Goal: Contribute content: Add original content to the website for others to see

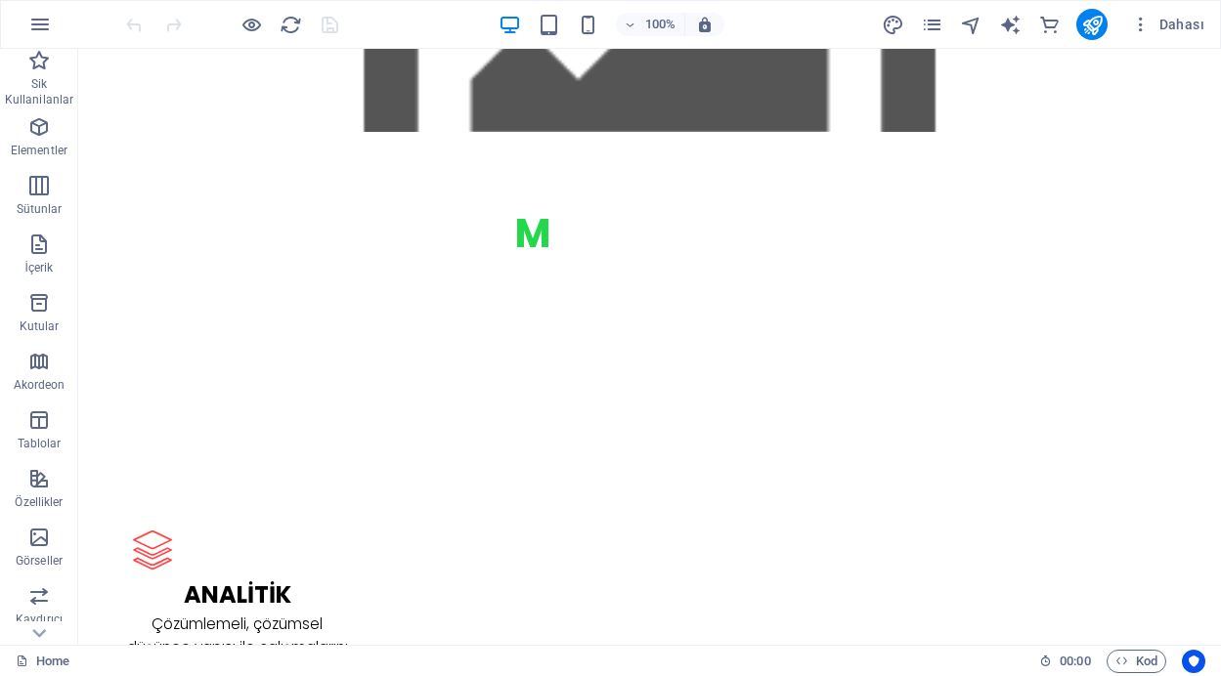
scroll to position [1857, 0]
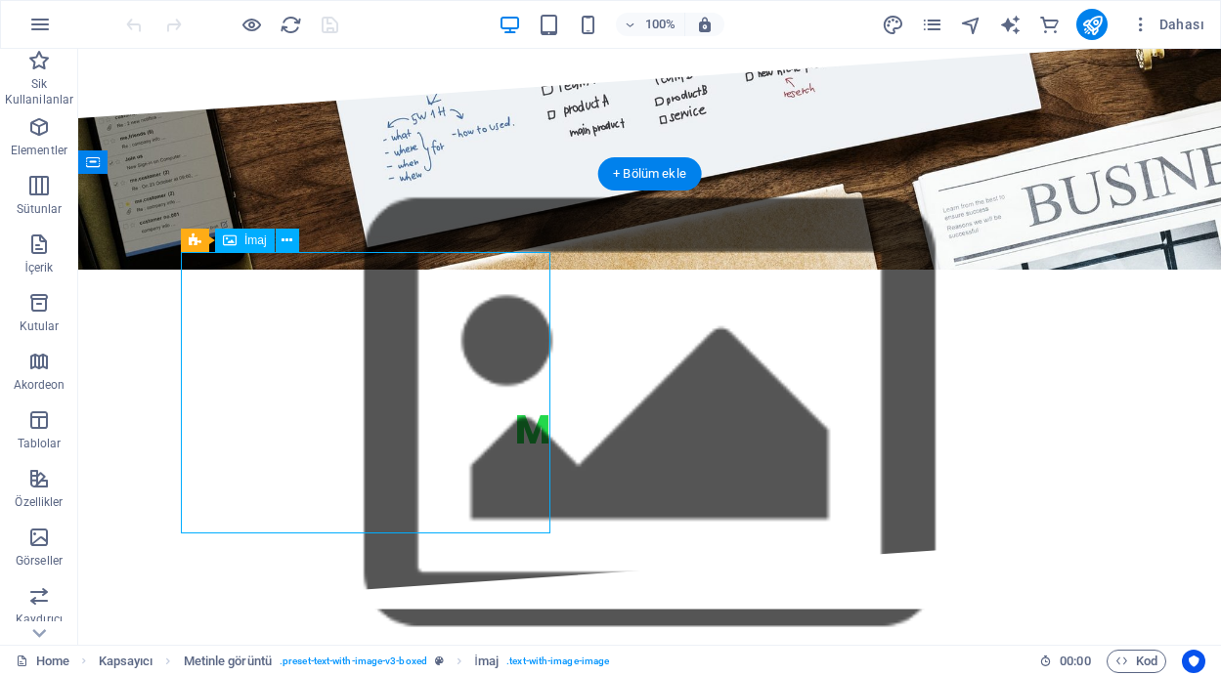
select select "%"
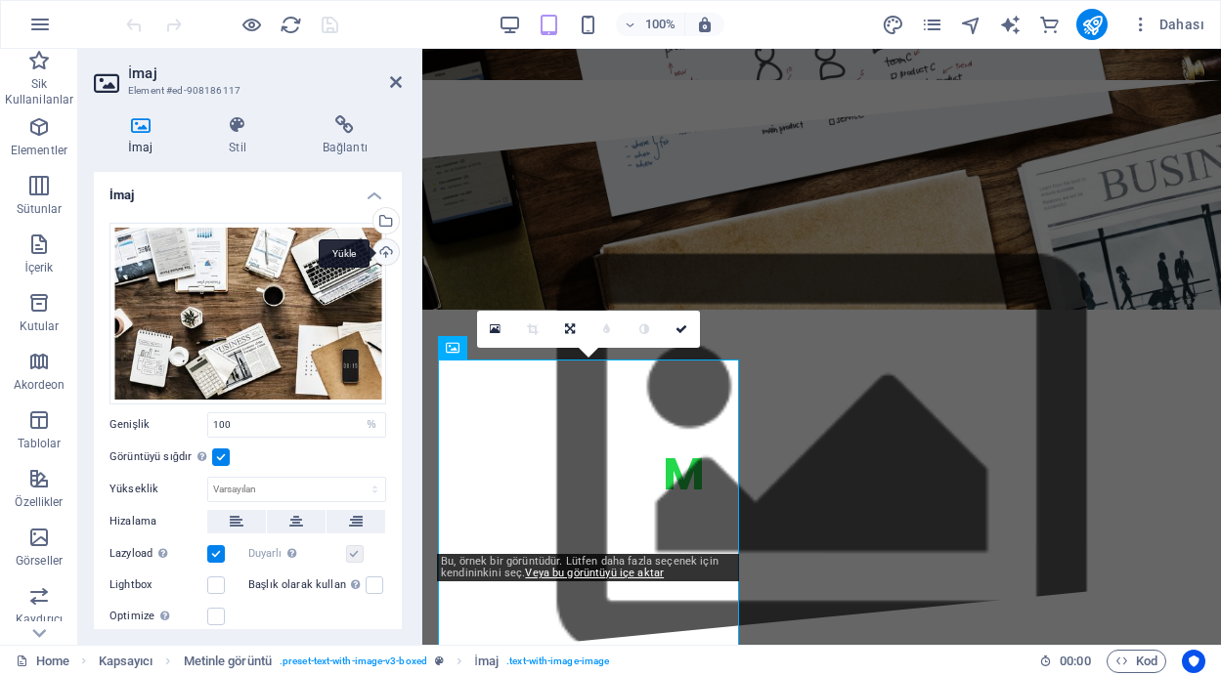
click at [374, 251] on div "Yükle" at bounding box center [383, 253] width 29 height 29
click at [382, 247] on div "Yükle" at bounding box center [383, 253] width 29 height 29
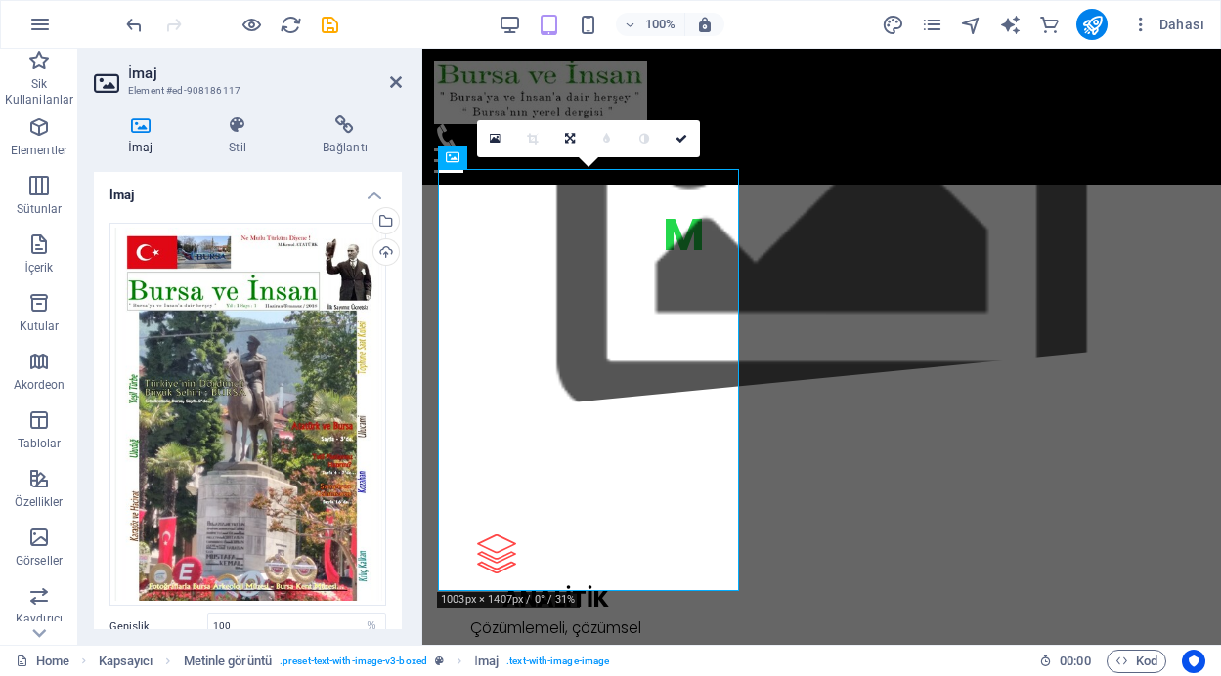
scroll to position [1992, 0]
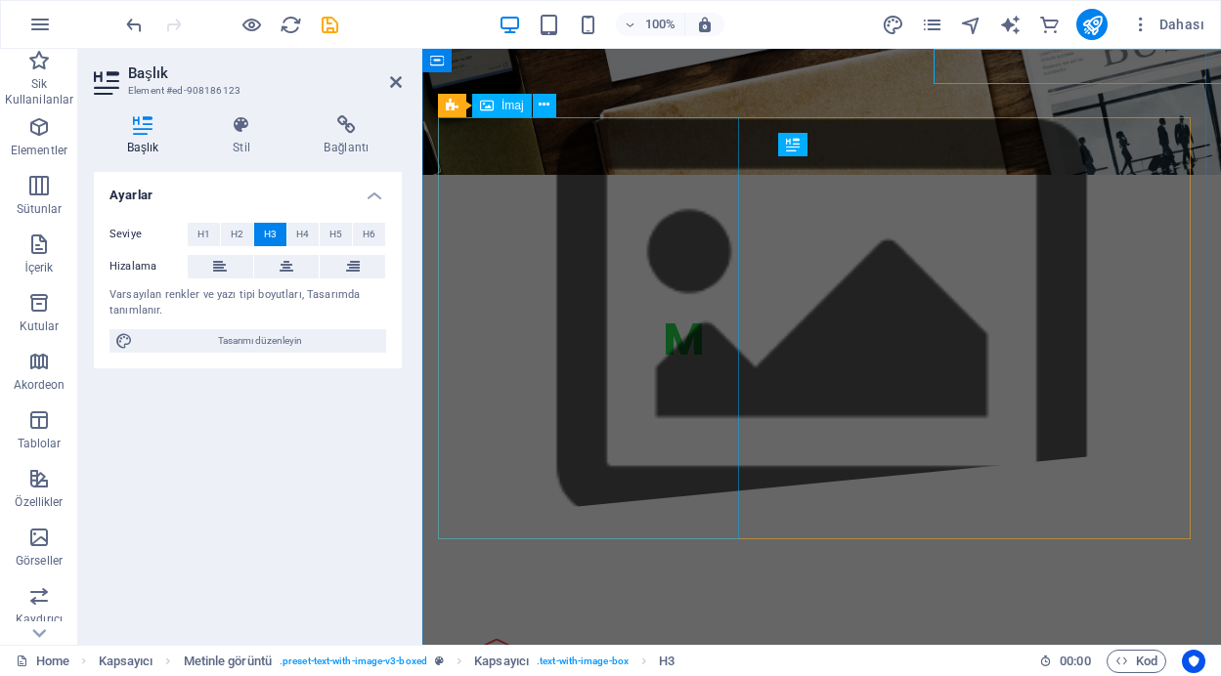
scroll to position [2100, 0]
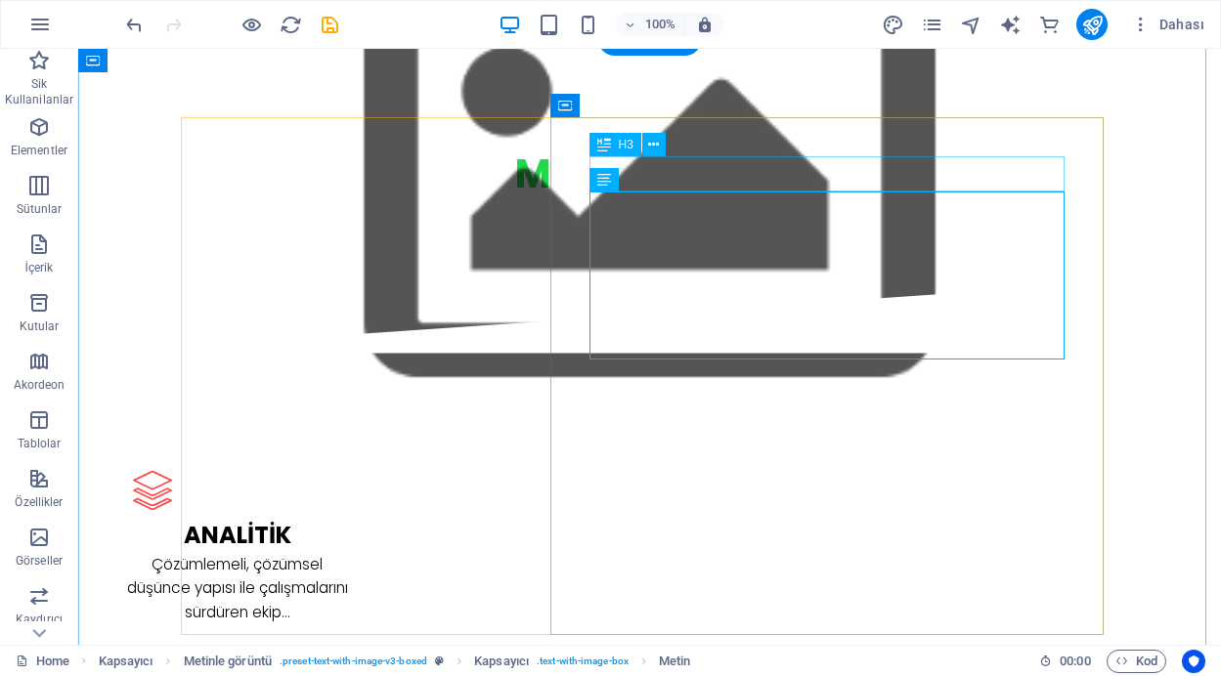
scroll to position [1992, 0]
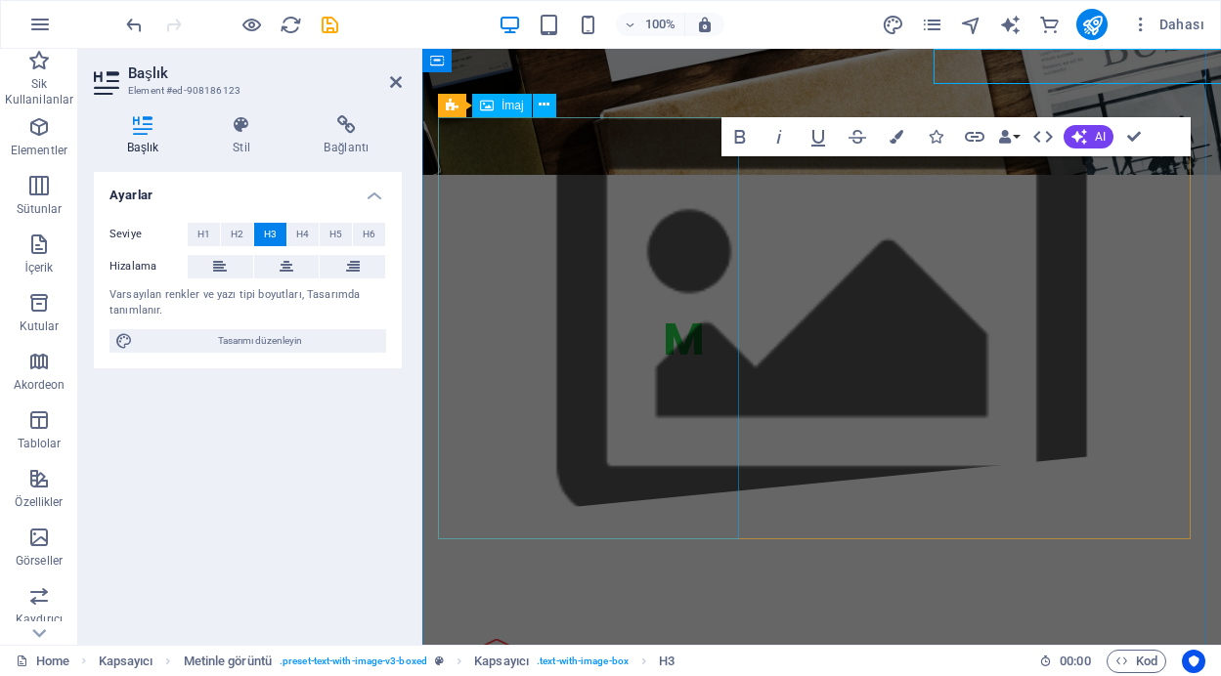
scroll to position [2100, 0]
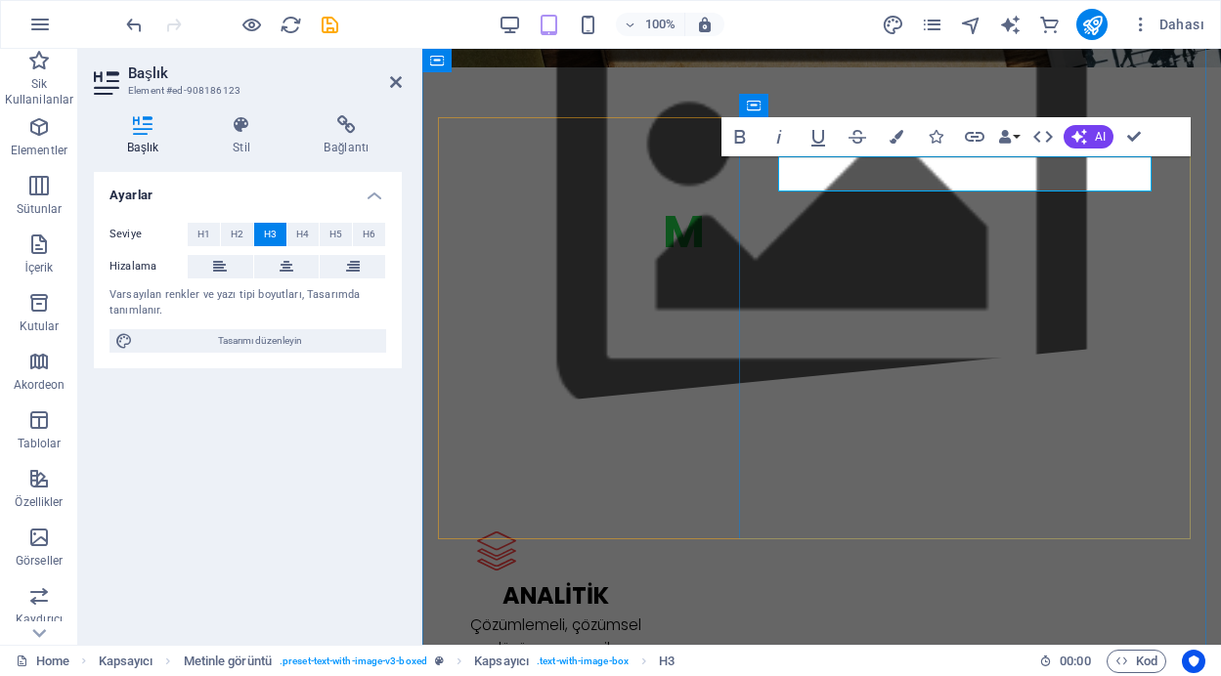
drag, startPoint x: 914, startPoint y: 167, endPoint x: 790, endPoint y: 174, distance: 124.3
click at [901, 135] on icon "button" at bounding box center [897, 137] width 14 height 14
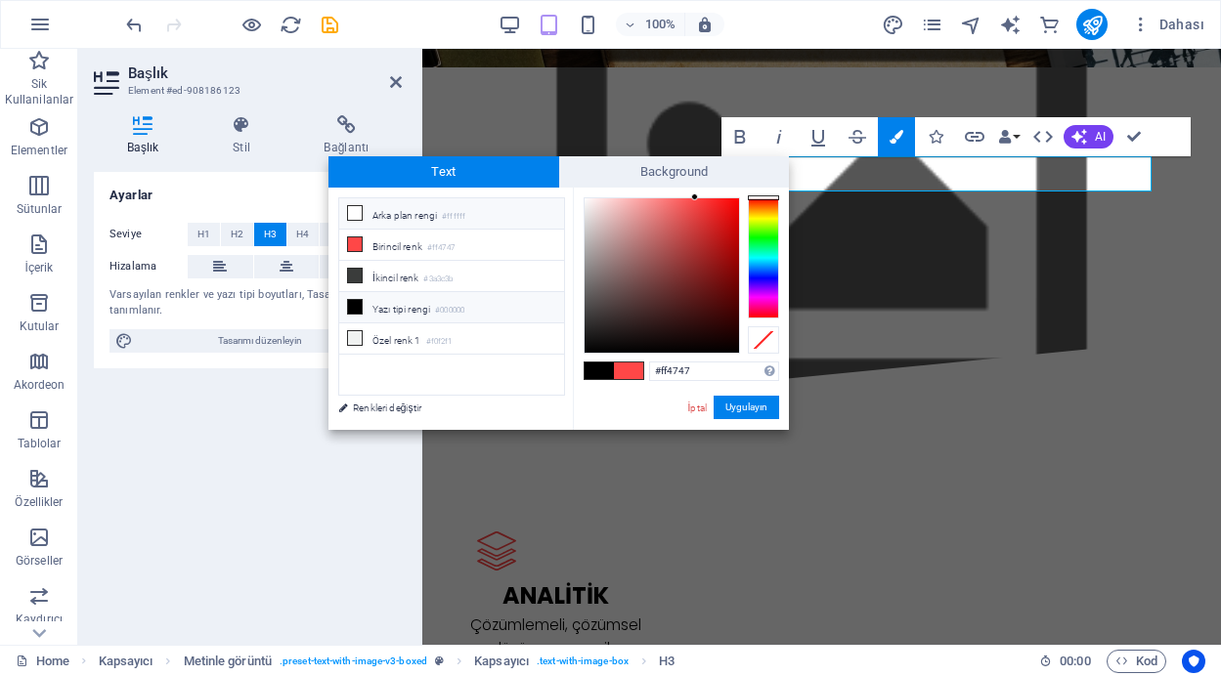
click at [359, 207] on icon at bounding box center [355, 213] width 14 height 14
type input "#ffffff"
drag, startPoint x: 750, startPoint y: 407, endPoint x: 326, endPoint y: 357, distance: 426.2
click at [750, 407] on button "Uygulayın" at bounding box center [746, 407] width 65 height 23
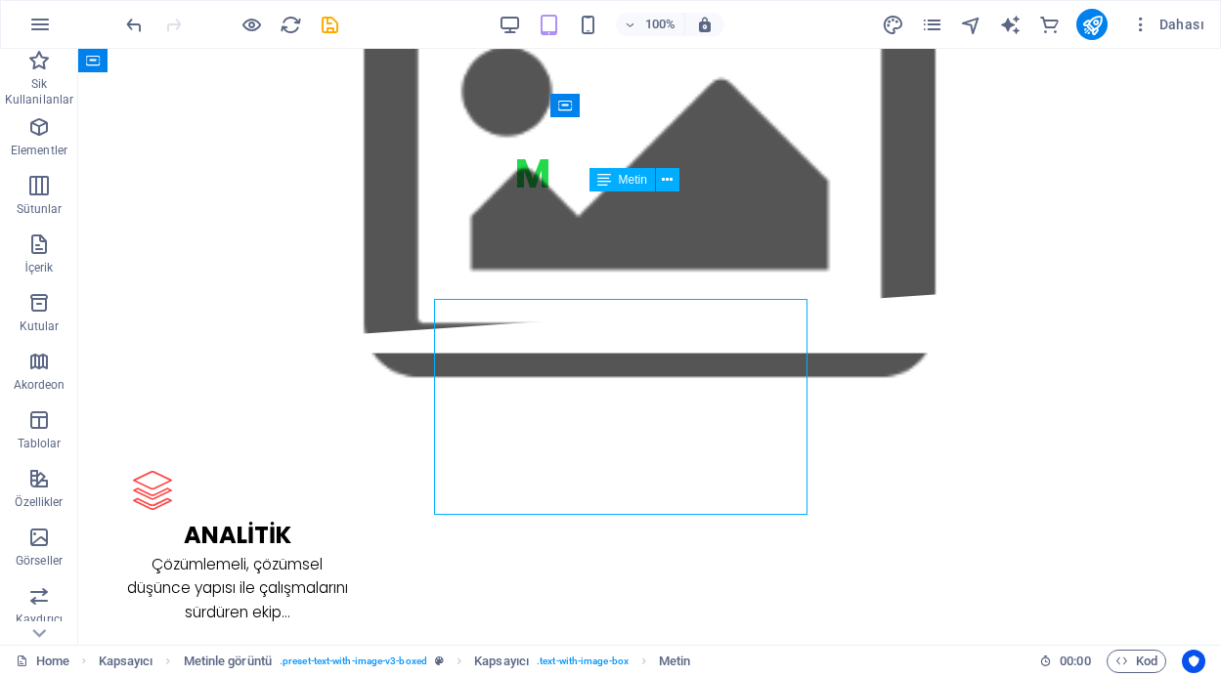
scroll to position [1992, 0]
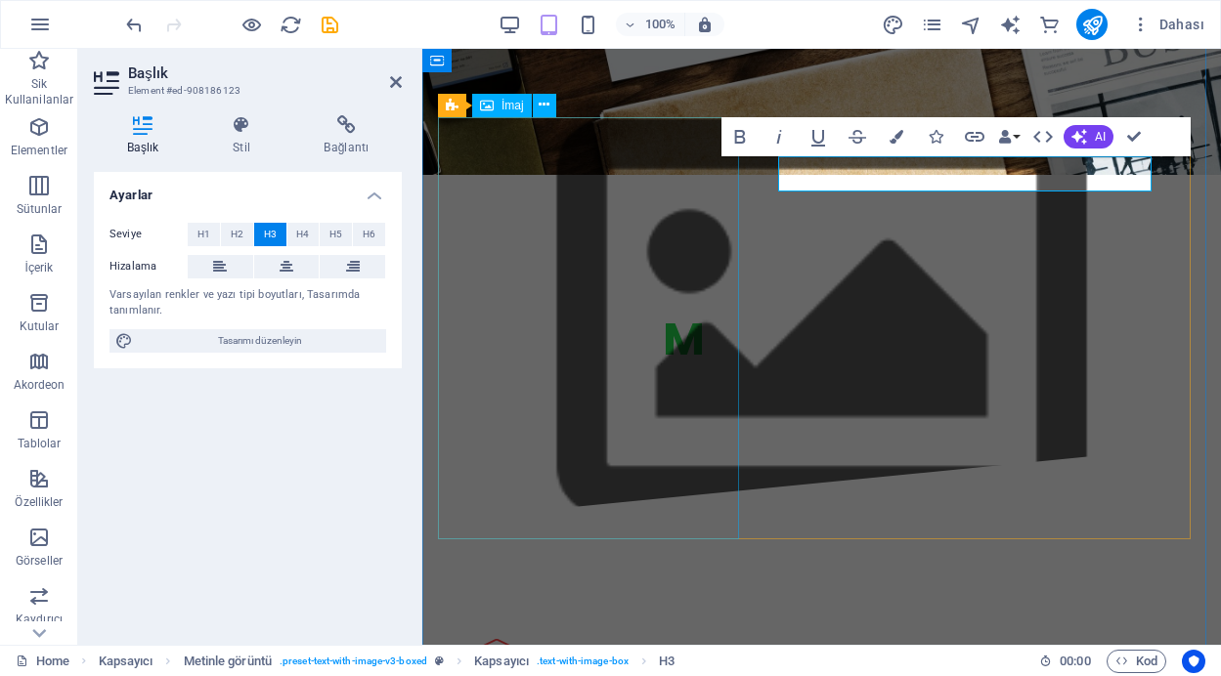
scroll to position [2100, 0]
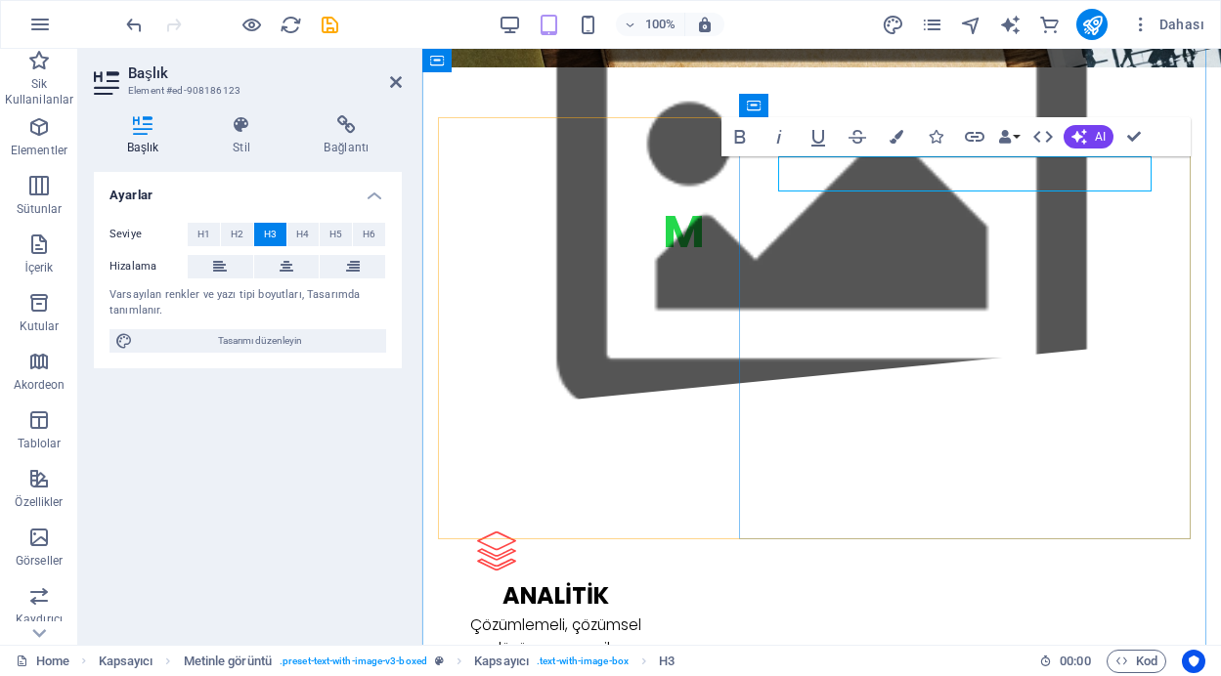
drag, startPoint x: 924, startPoint y: 167, endPoint x: 786, endPoint y: 173, distance: 137.9
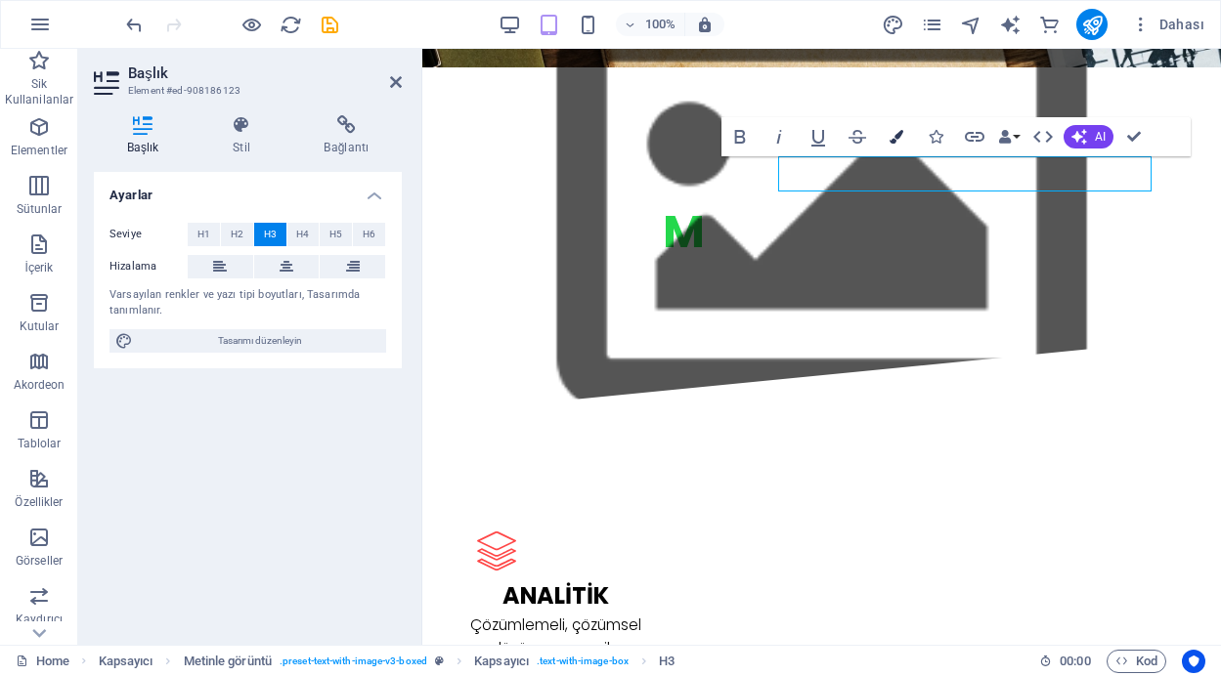
click at [897, 133] on icon "button" at bounding box center [897, 137] width 14 height 14
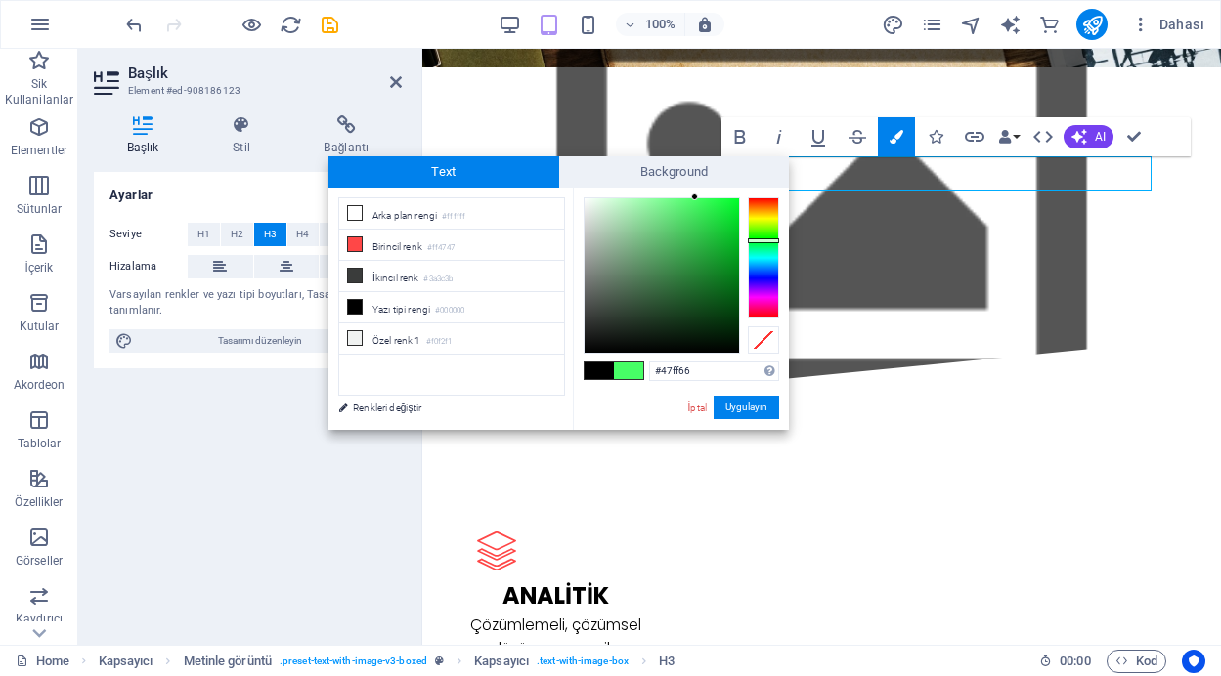
click at [762, 240] on div at bounding box center [763, 257] width 31 height 121
click at [716, 233] on div at bounding box center [662, 275] width 154 height 154
click at [749, 403] on button "Uygulayın" at bounding box center [746, 407] width 65 height 23
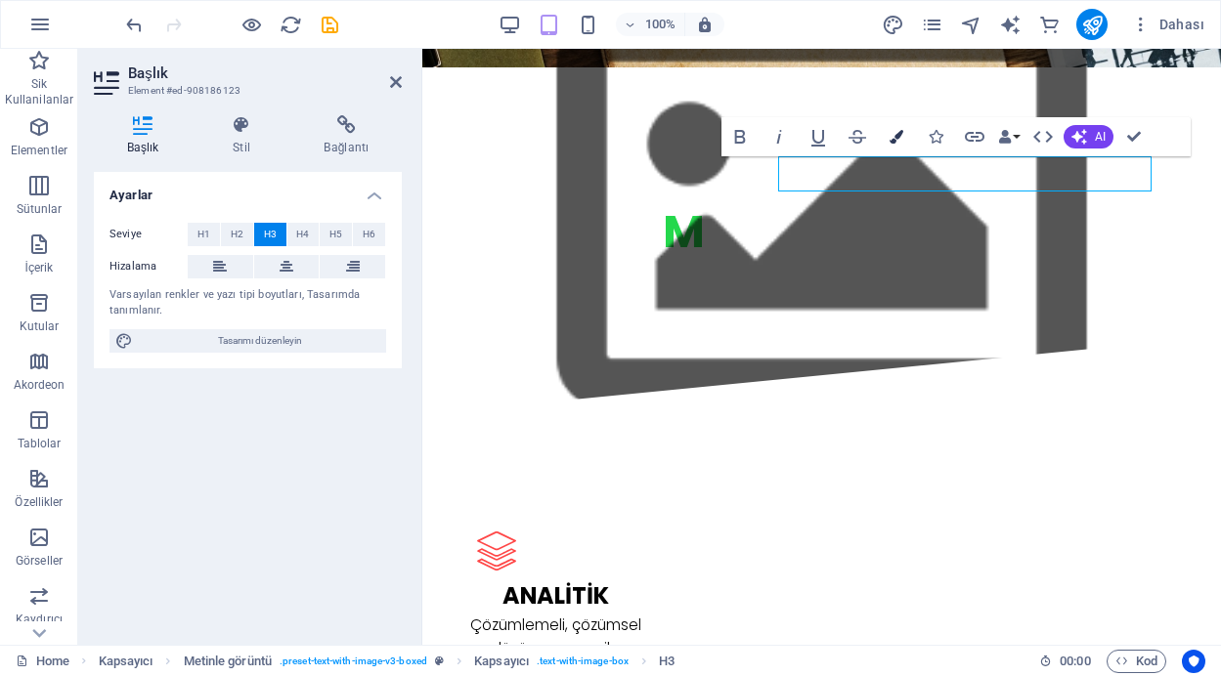
click at [897, 134] on icon "button" at bounding box center [897, 137] width 14 height 14
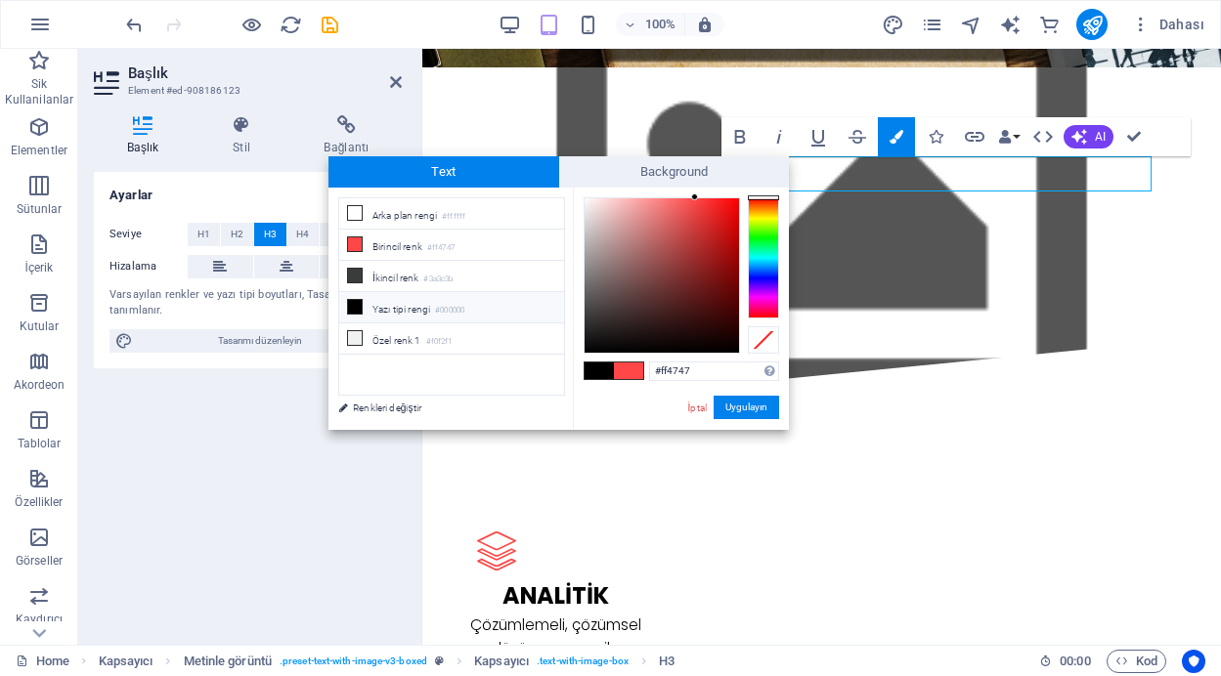
click at [355, 306] on icon at bounding box center [355, 307] width 14 height 14
type input "#000000"
click at [746, 403] on button "Uygulayın" at bounding box center [746, 407] width 65 height 23
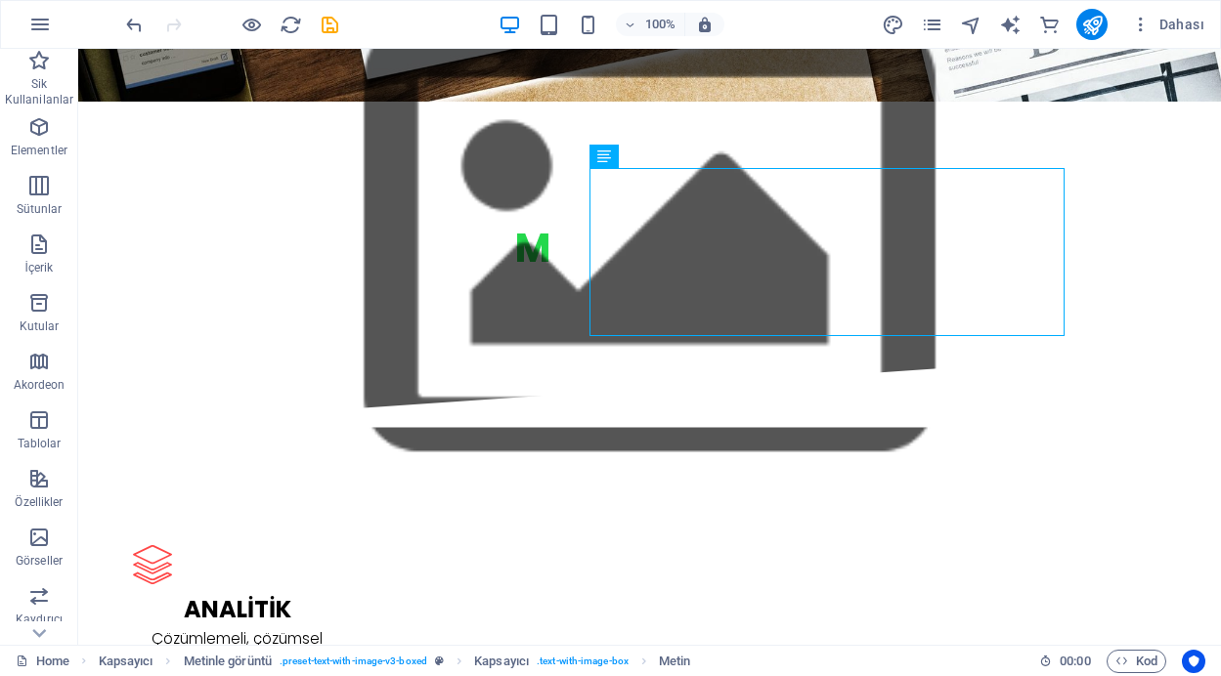
scroll to position [2026, 0]
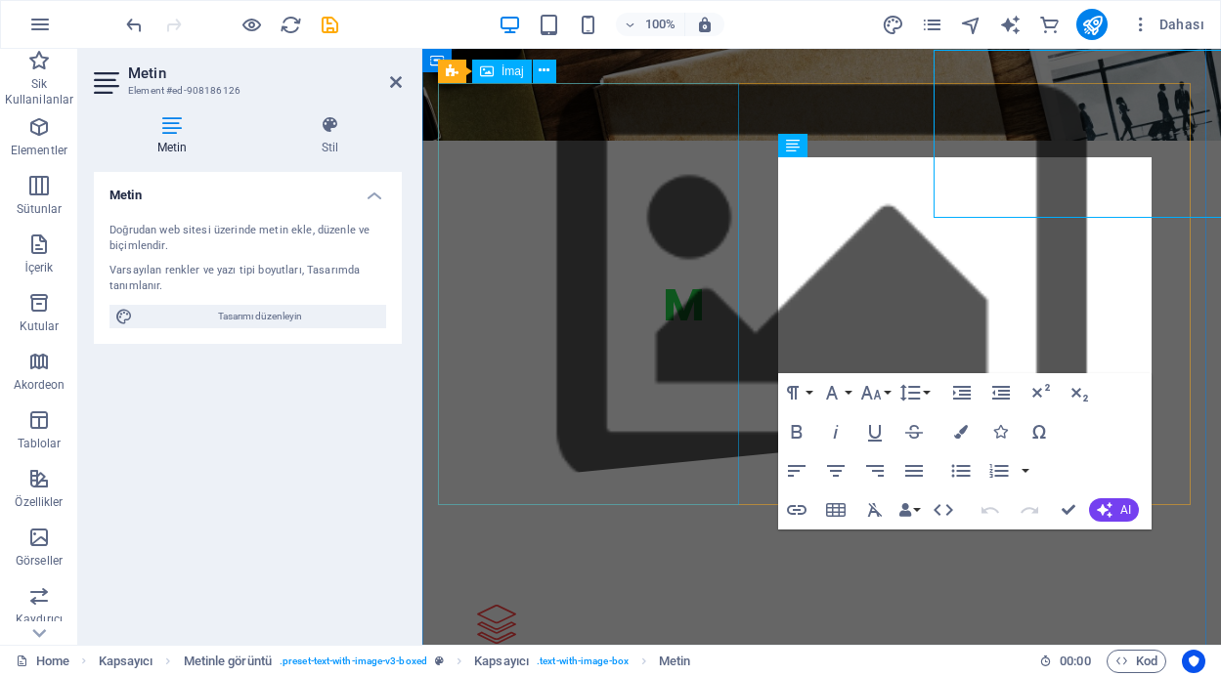
scroll to position [2134, 0]
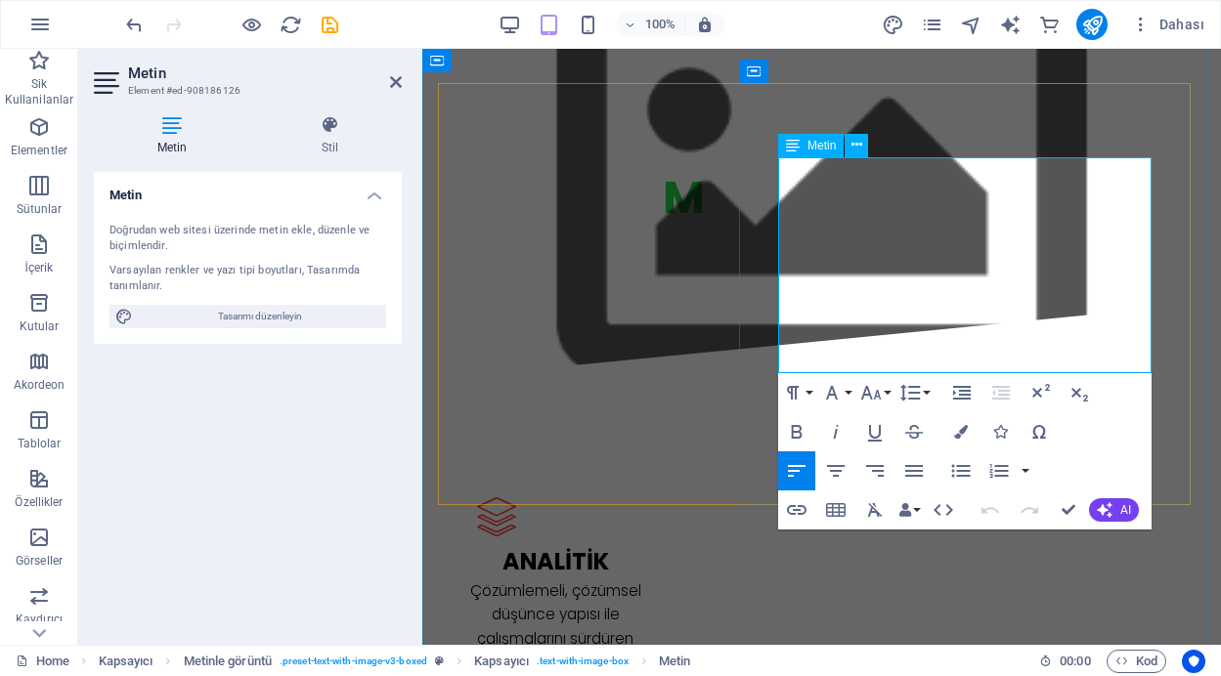
drag, startPoint x: 779, startPoint y: 167, endPoint x: 1540, endPoint y: 424, distance: 802.8
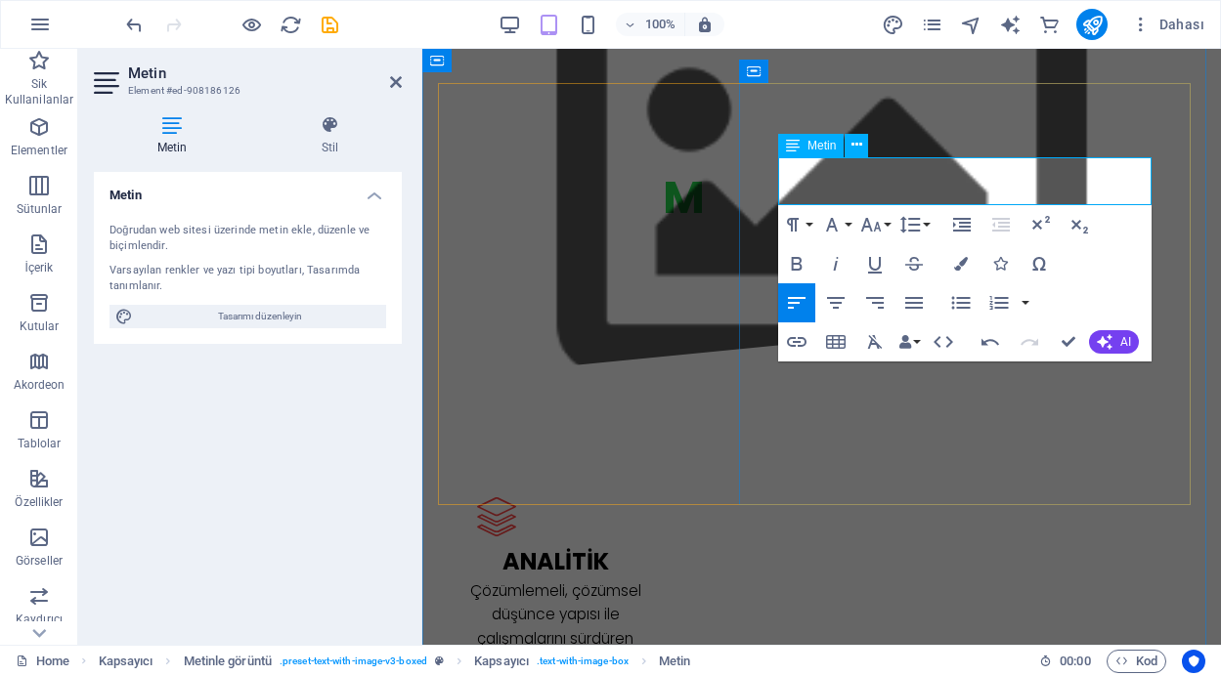
drag, startPoint x: 1092, startPoint y: 168, endPoint x: 1115, endPoint y: 190, distance: 31.8
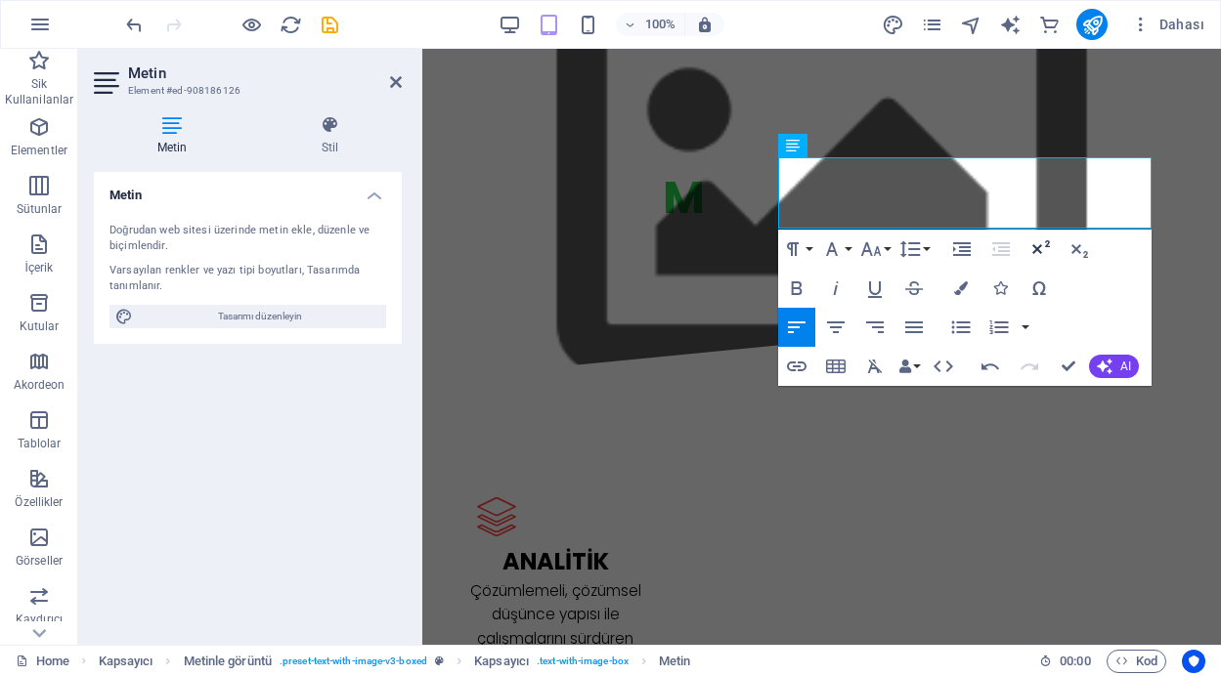
drag, startPoint x: 1083, startPoint y: 251, endPoint x: 1051, endPoint y: 250, distance: 32.3
click at [1083, 251] on icon "button" at bounding box center [1078, 249] width 23 height 23
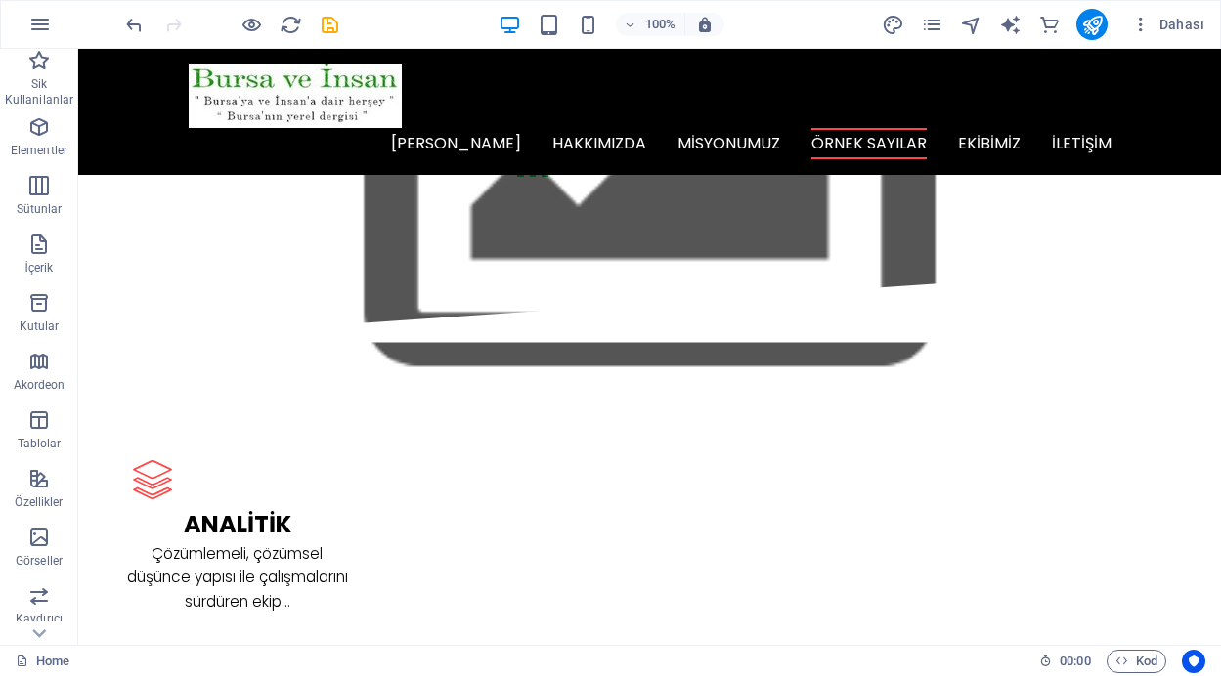
scroll to position [2005, 0]
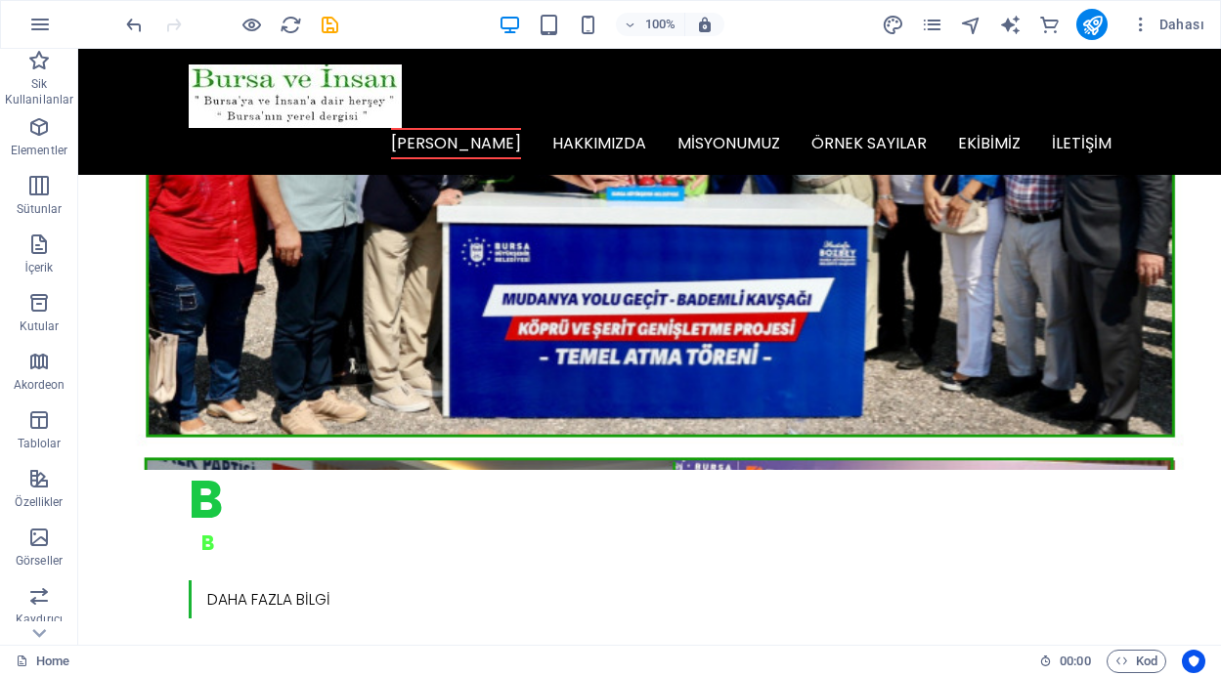
scroll to position [0, 0]
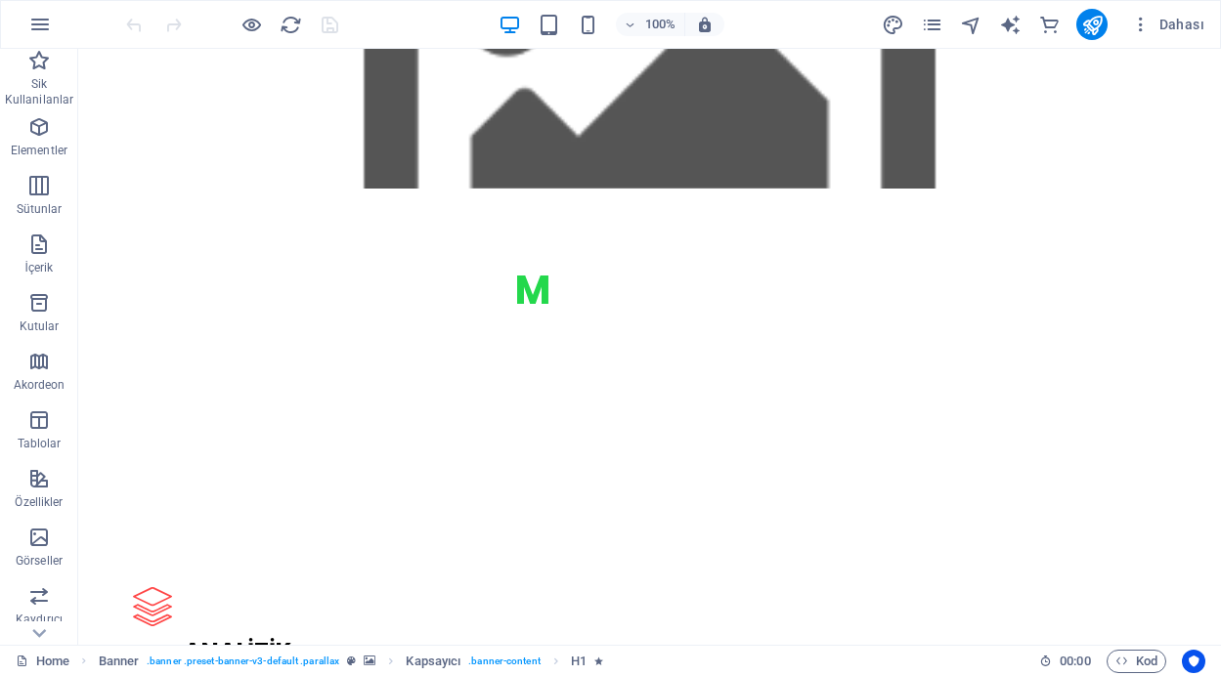
scroll to position [1994, 0]
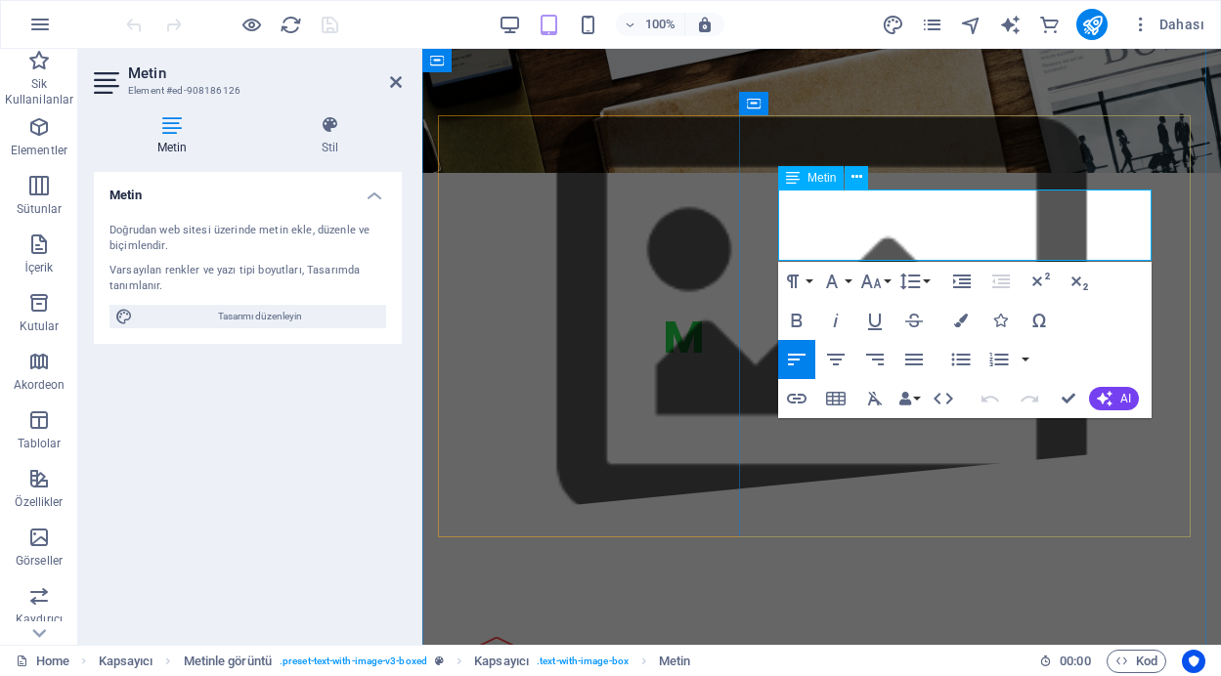
scroll to position [2102, 0]
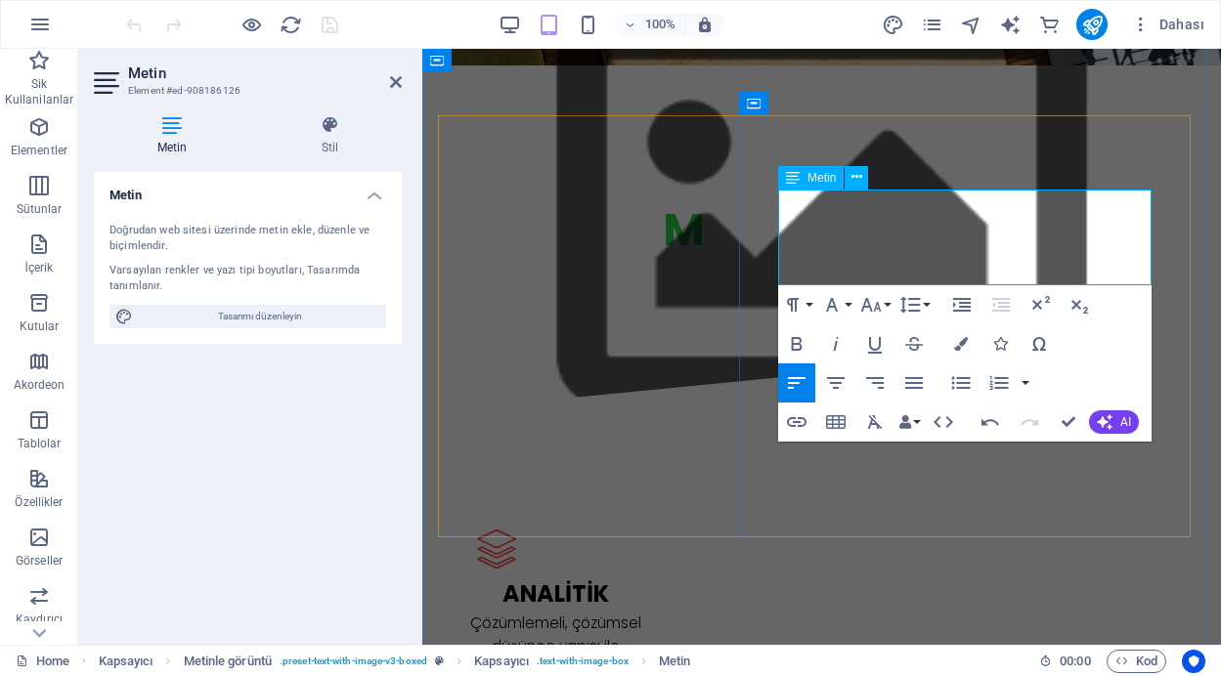
drag, startPoint x: 879, startPoint y: 251, endPoint x: 782, endPoint y: 253, distance: 96.8
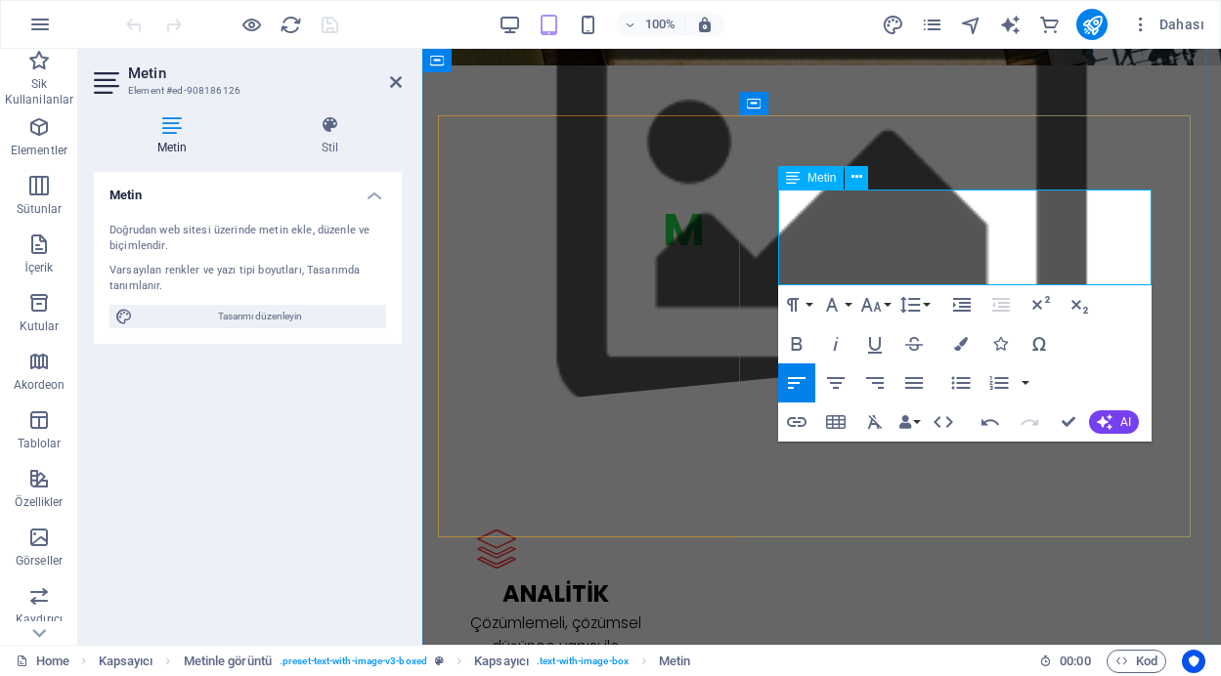
drag, startPoint x: 1002, startPoint y: 273, endPoint x: 1378, endPoint y: 375, distance: 390.1
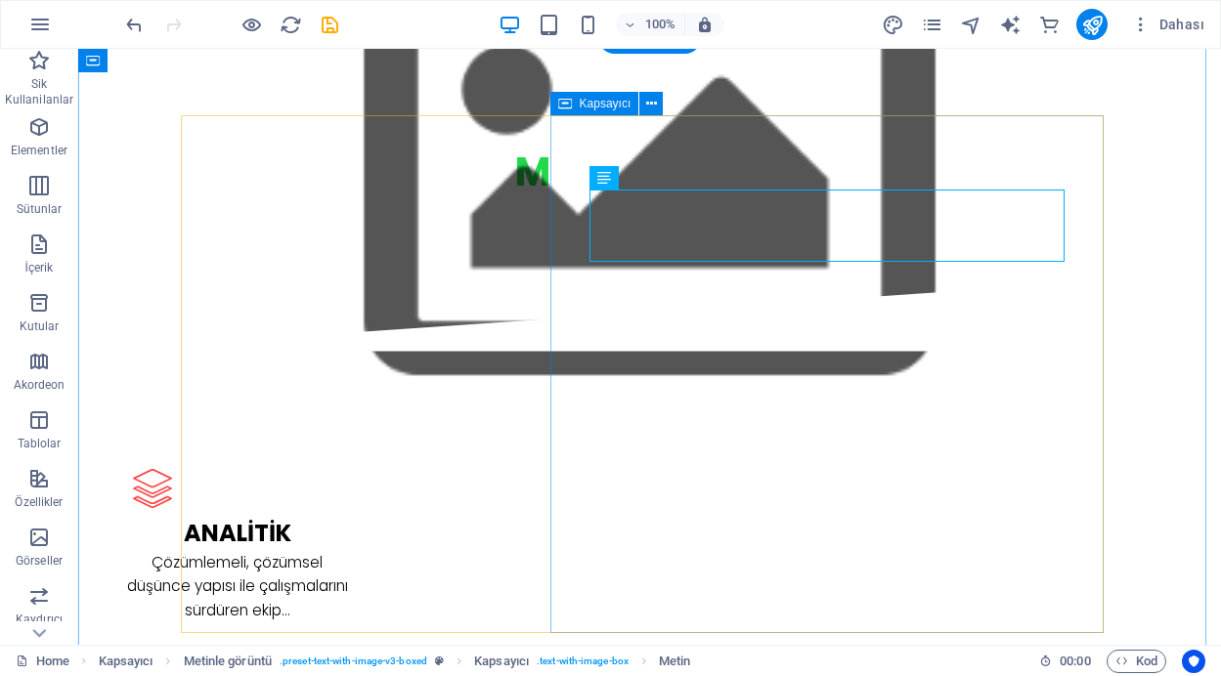
scroll to position [1994, 0]
